Goal: Task Accomplishment & Management: Complete application form

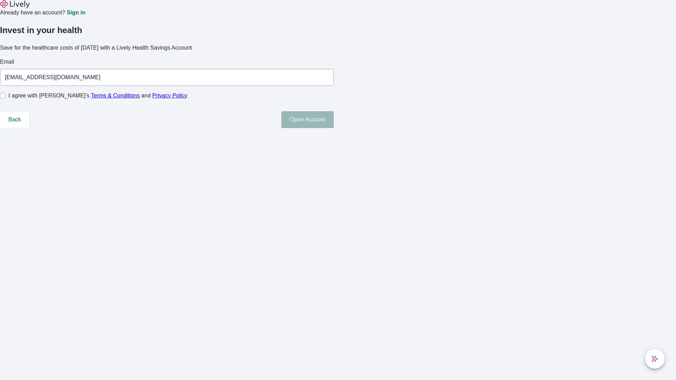
click at [6, 99] on input "I agree with Lively’s Terms & Conditions and Privacy Policy" at bounding box center [3, 96] width 6 height 6
checkbox input "true"
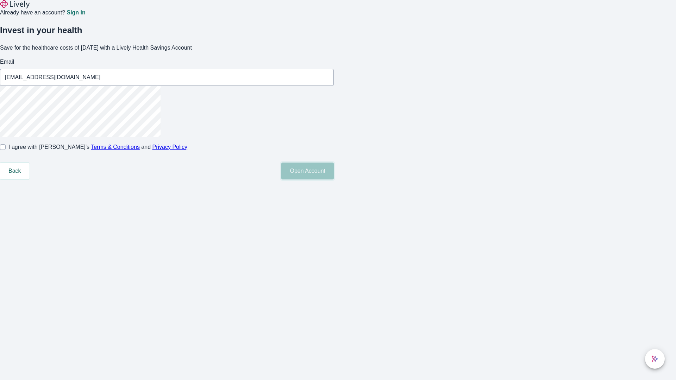
click at [334, 179] on button "Open Account" at bounding box center [307, 171] width 52 height 17
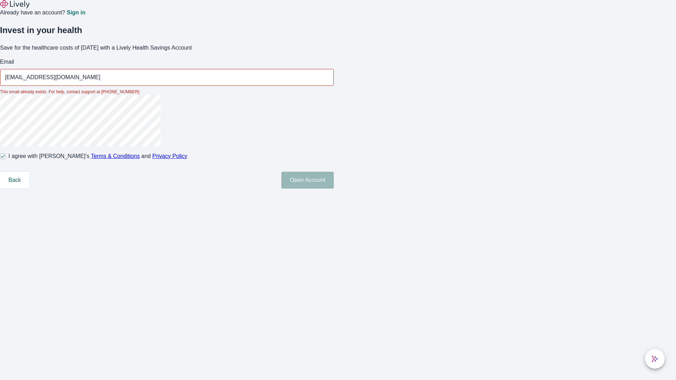
type input "[EMAIL_ADDRESS][DOMAIN_NAME]"
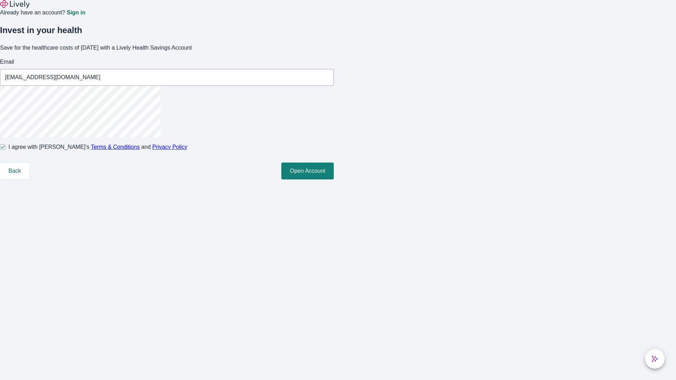
click at [6, 150] on input "I agree with Lively’s Terms & Conditions and Privacy Policy" at bounding box center [3, 147] width 6 height 6
checkbox input "false"
type input "[EMAIL_ADDRESS][DOMAIN_NAME]"
click at [6, 150] on input "I agree with Lively’s Terms & Conditions and Privacy Policy" at bounding box center [3, 147] width 6 height 6
checkbox input "true"
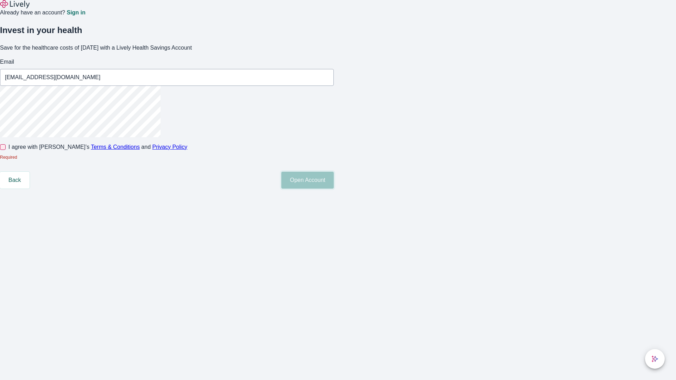
click at [334, 189] on button "Open Account" at bounding box center [307, 180] width 52 height 17
